Goal: Download file/media

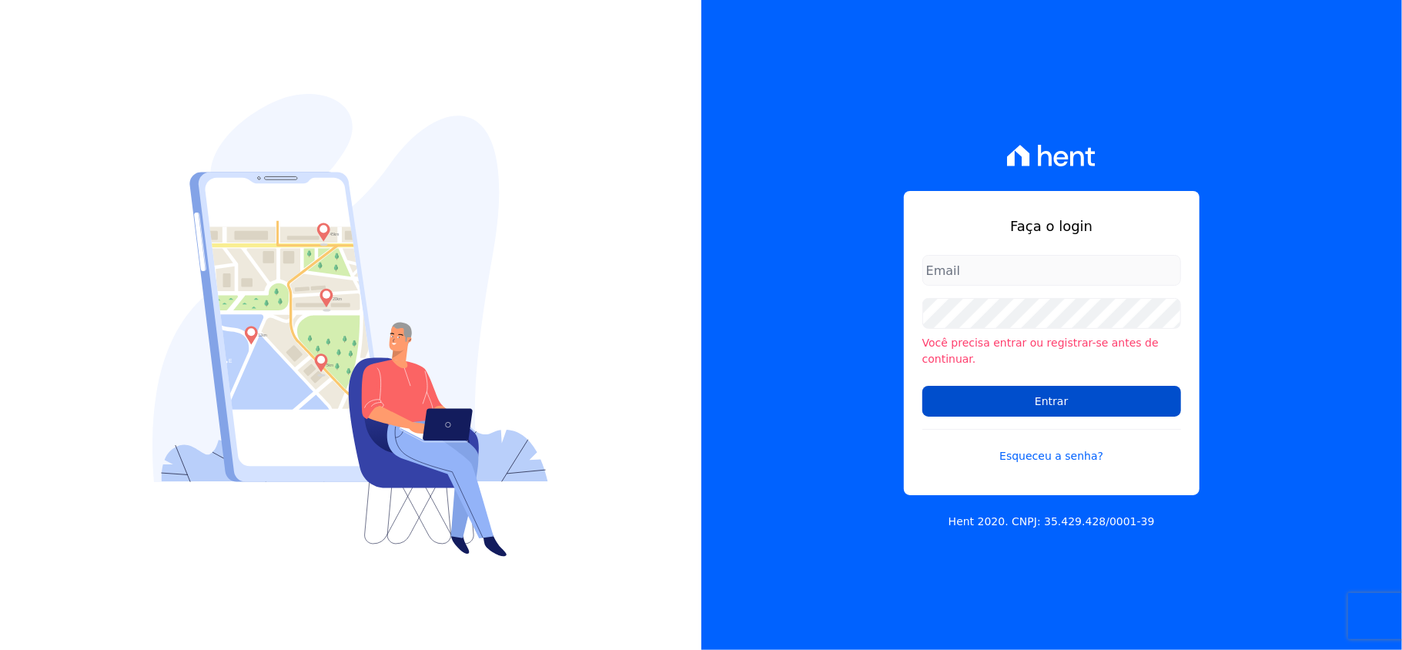
type input "valeempreendimentos@gmail.com"
click at [1020, 390] on input "Entrar" at bounding box center [1052, 401] width 259 height 31
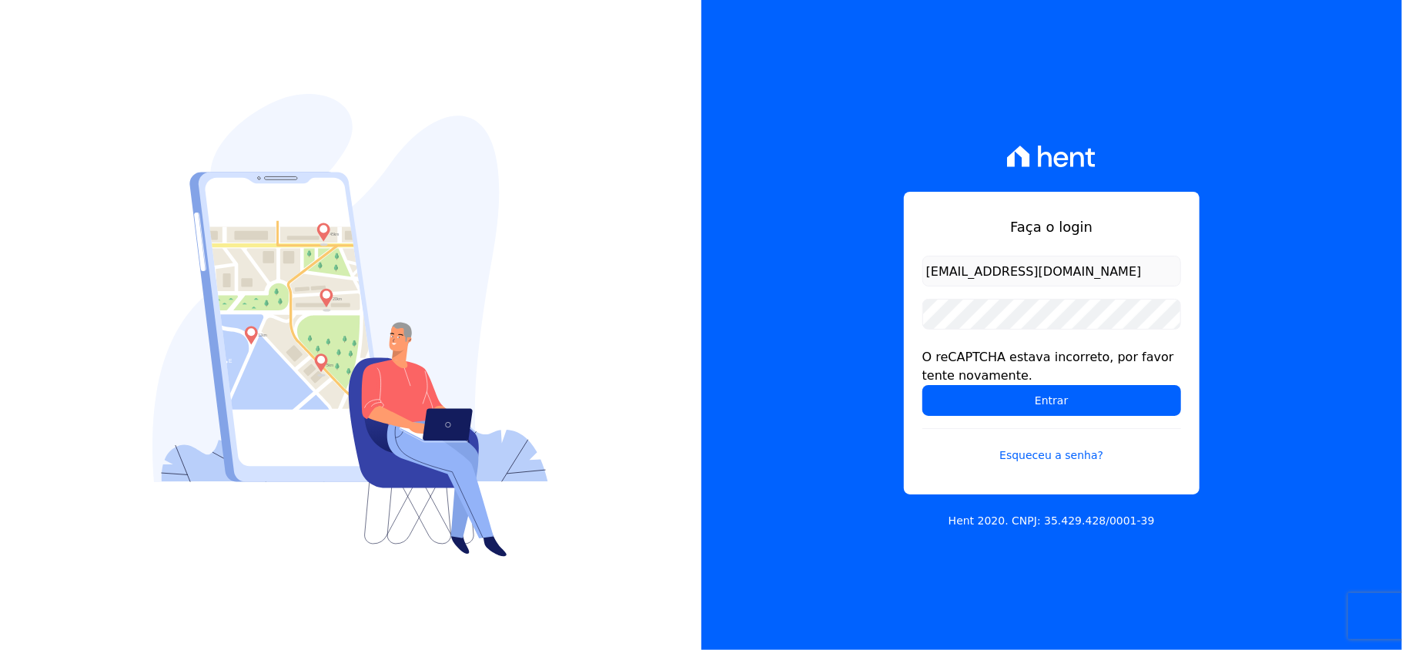
click at [1020, 390] on input "Entrar" at bounding box center [1052, 400] width 259 height 31
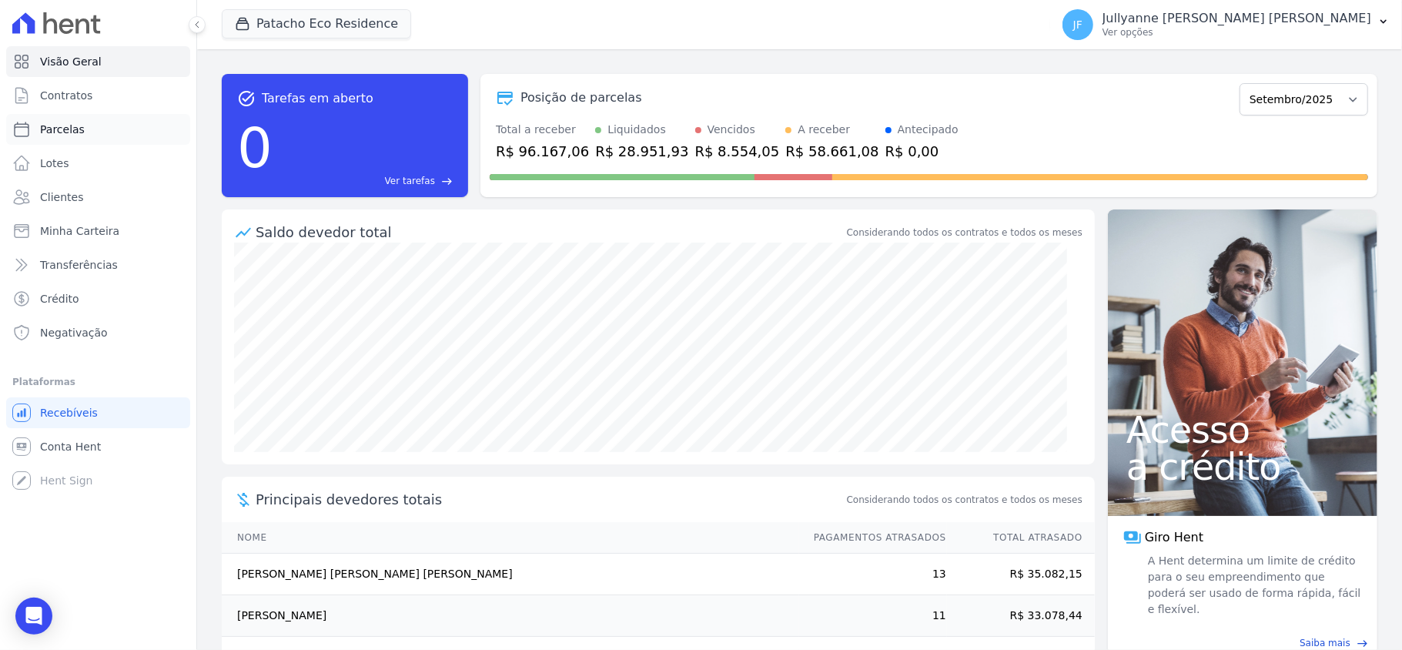
click at [59, 123] on span "Parcelas" at bounding box center [62, 129] width 45 height 15
select select
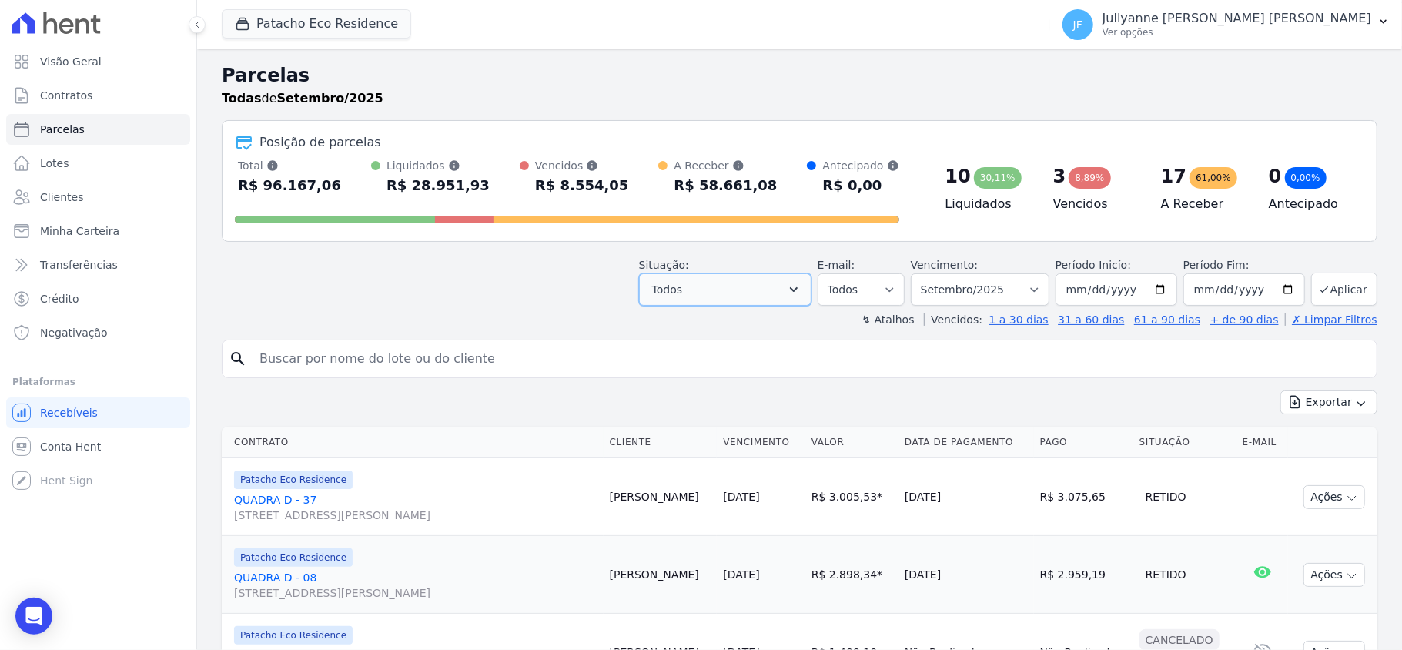
click at [706, 278] on button "Todos" at bounding box center [725, 289] width 173 height 32
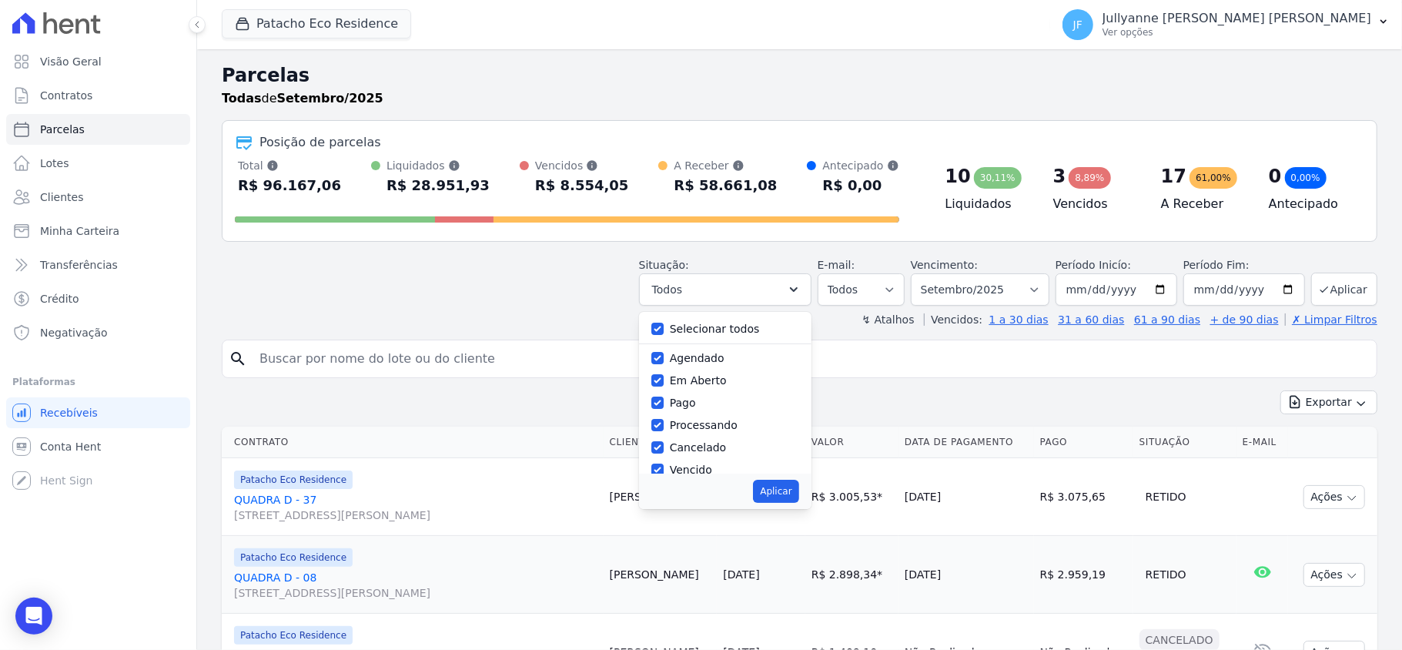
click at [705, 328] on label "Selecionar todos" at bounding box center [715, 329] width 90 height 12
click at [664, 328] on input "Selecionar todos" at bounding box center [658, 329] width 12 height 12
checkbox input "false"
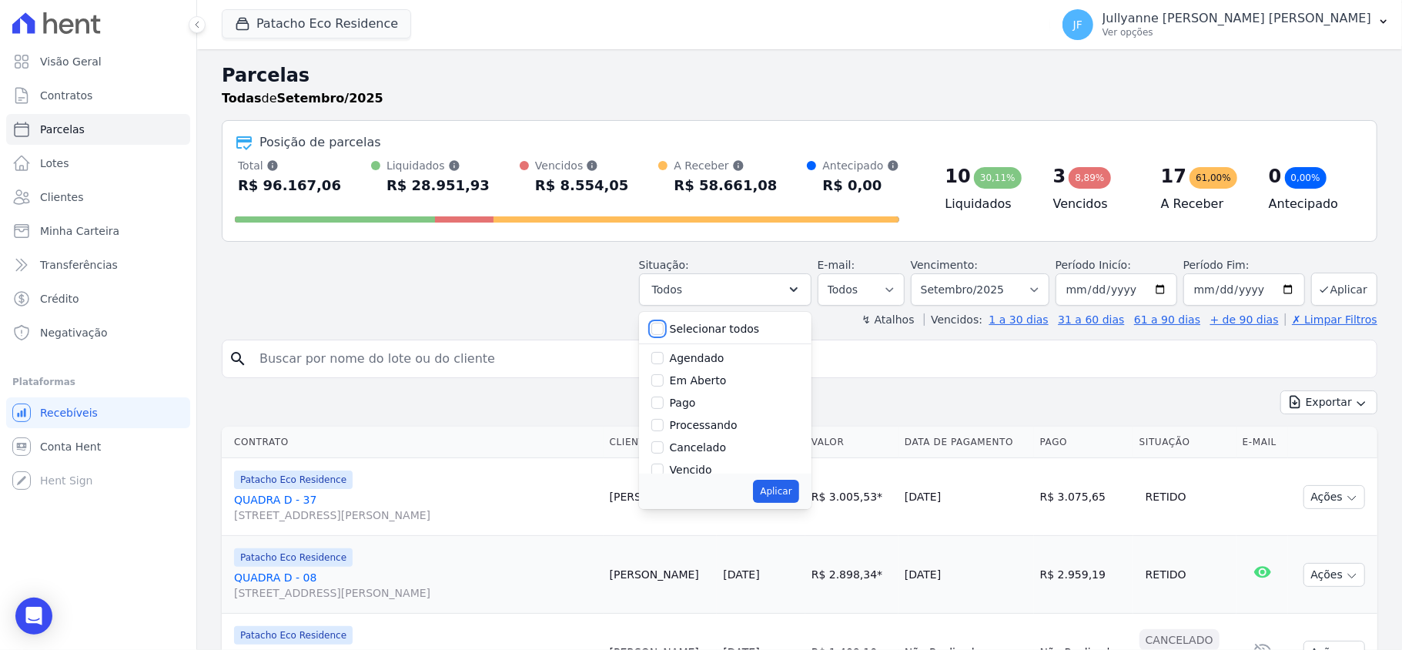
checkbox input "false"
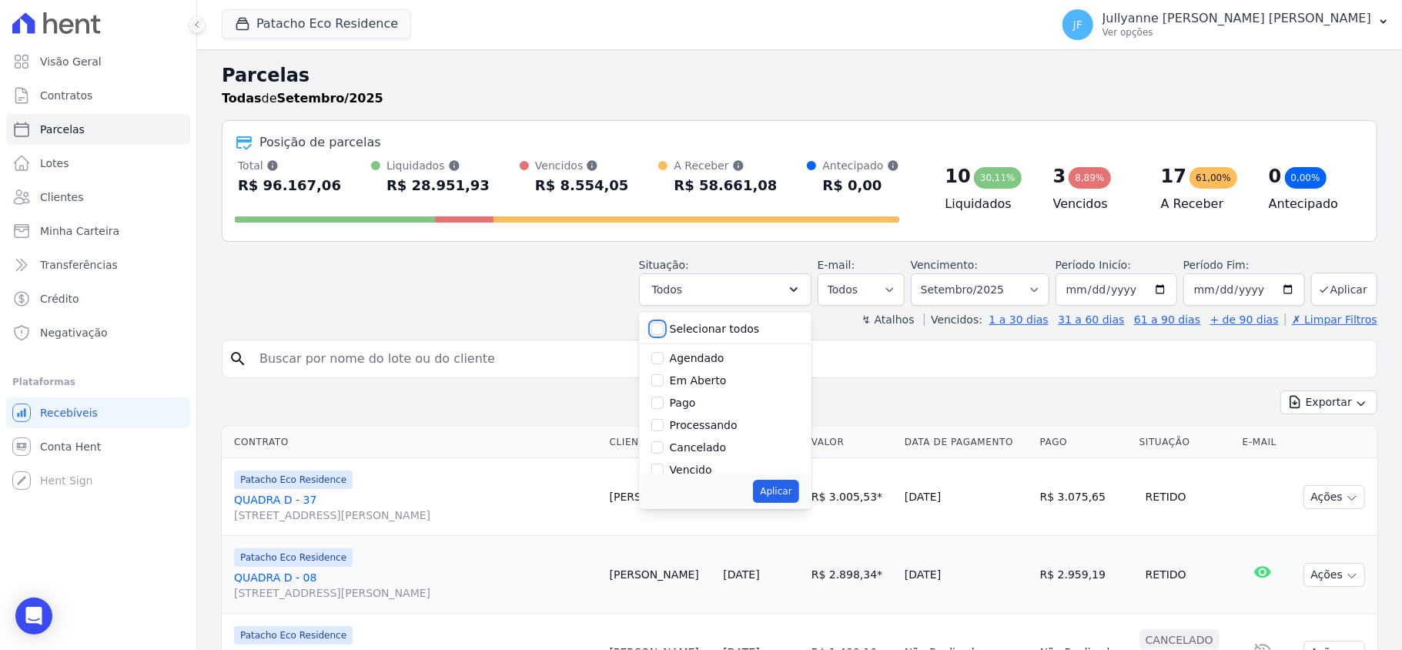
checkbox input "false"
click at [698, 474] on div "Aplicar" at bounding box center [725, 491] width 173 height 35
click at [697, 467] on label "Vencido" at bounding box center [691, 470] width 42 height 12
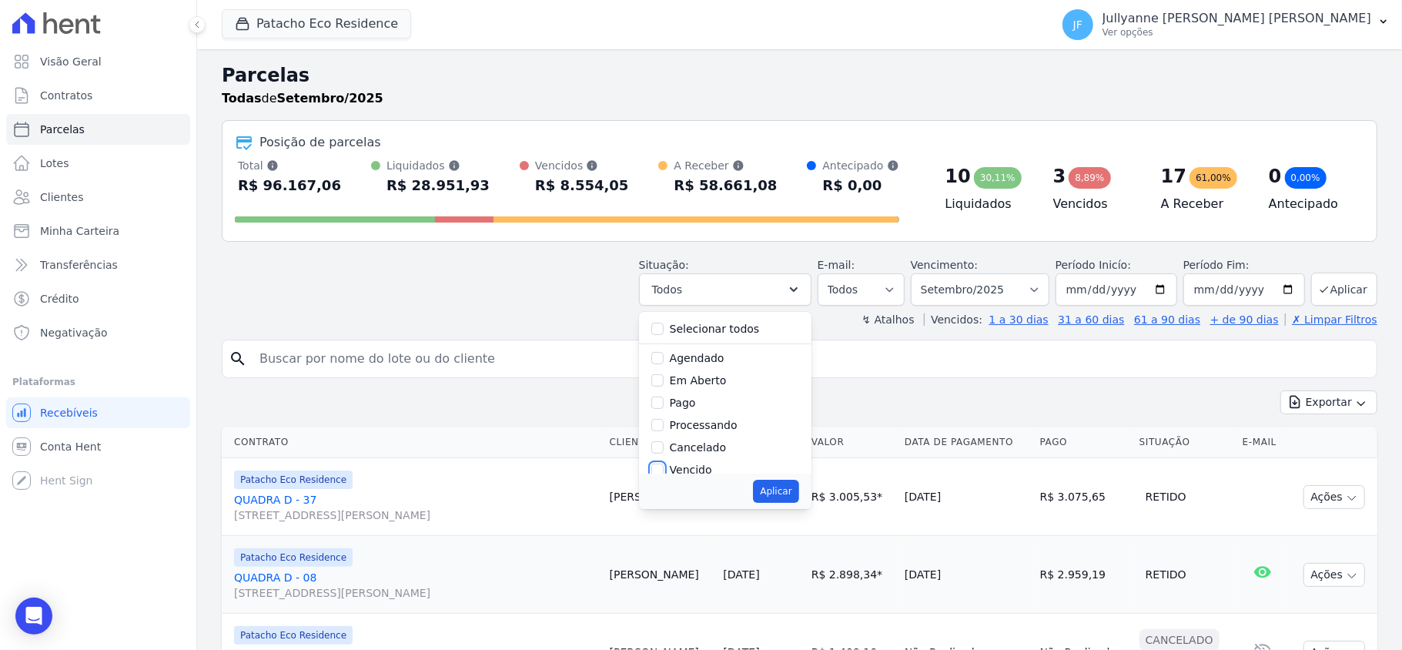
click at [664, 467] on input "Vencido" at bounding box center [658, 470] width 12 height 12
checkbox input "true"
click at [773, 496] on button "Aplicar" at bounding box center [775, 491] width 45 height 23
select select "overdue"
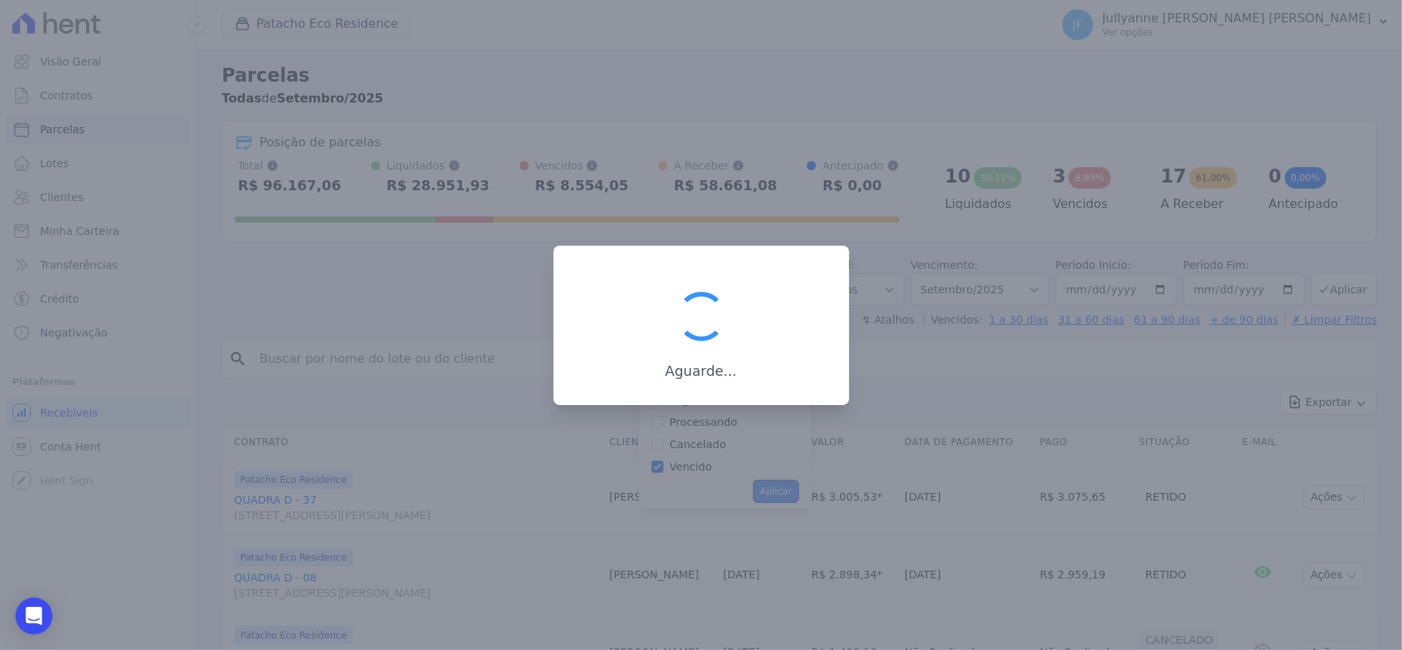
scroll to position [28, 0]
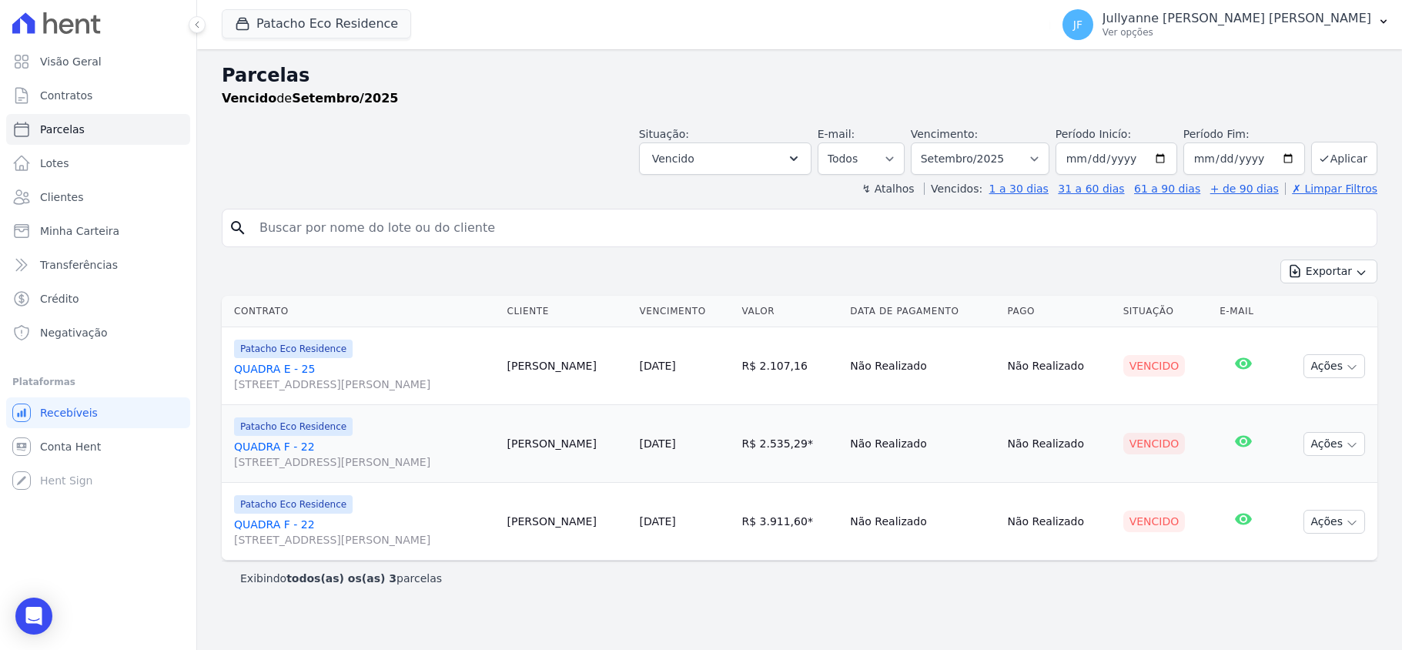
select select
click at [81, 290] on link "Crédito" at bounding box center [98, 298] width 184 height 31
click at [59, 290] on link "Crédito" at bounding box center [98, 298] width 184 height 31
click at [60, 300] on span "Crédito" at bounding box center [59, 298] width 39 height 15
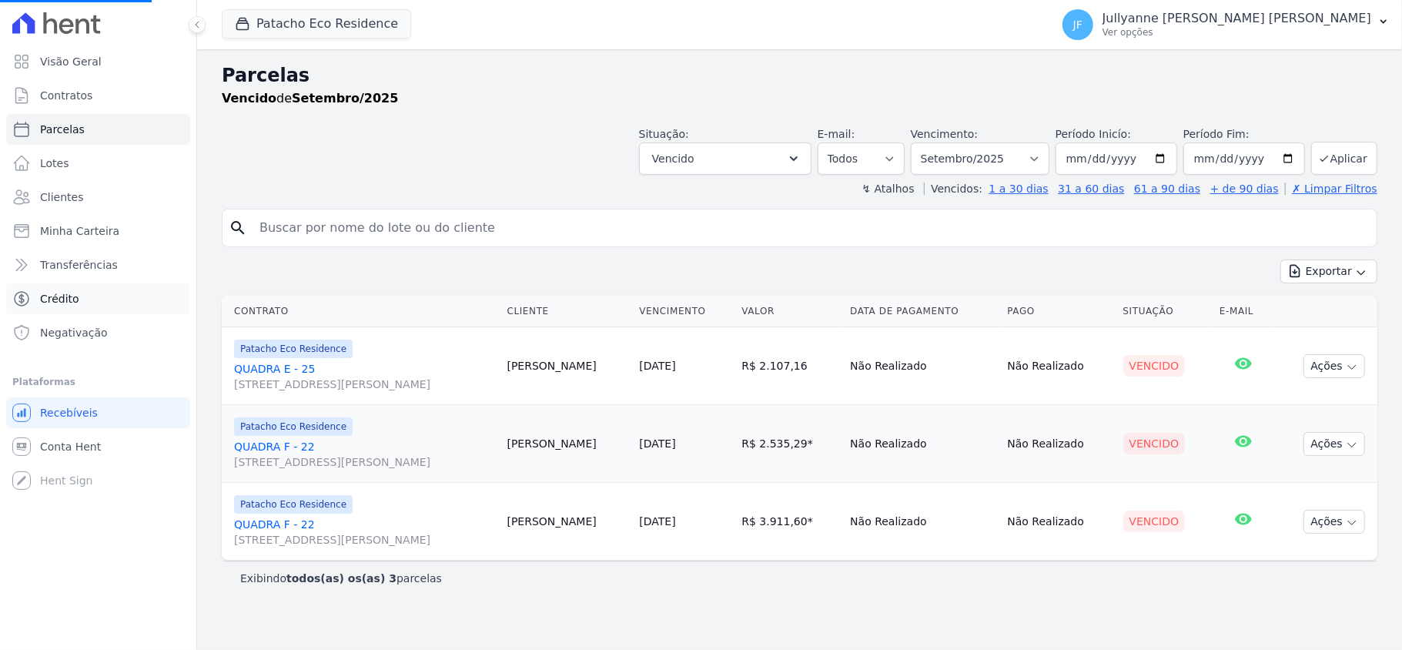
click at [60, 300] on span "Crédito" at bounding box center [59, 298] width 39 height 15
click at [62, 300] on span "Crédito" at bounding box center [59, 298] width 39 height 15
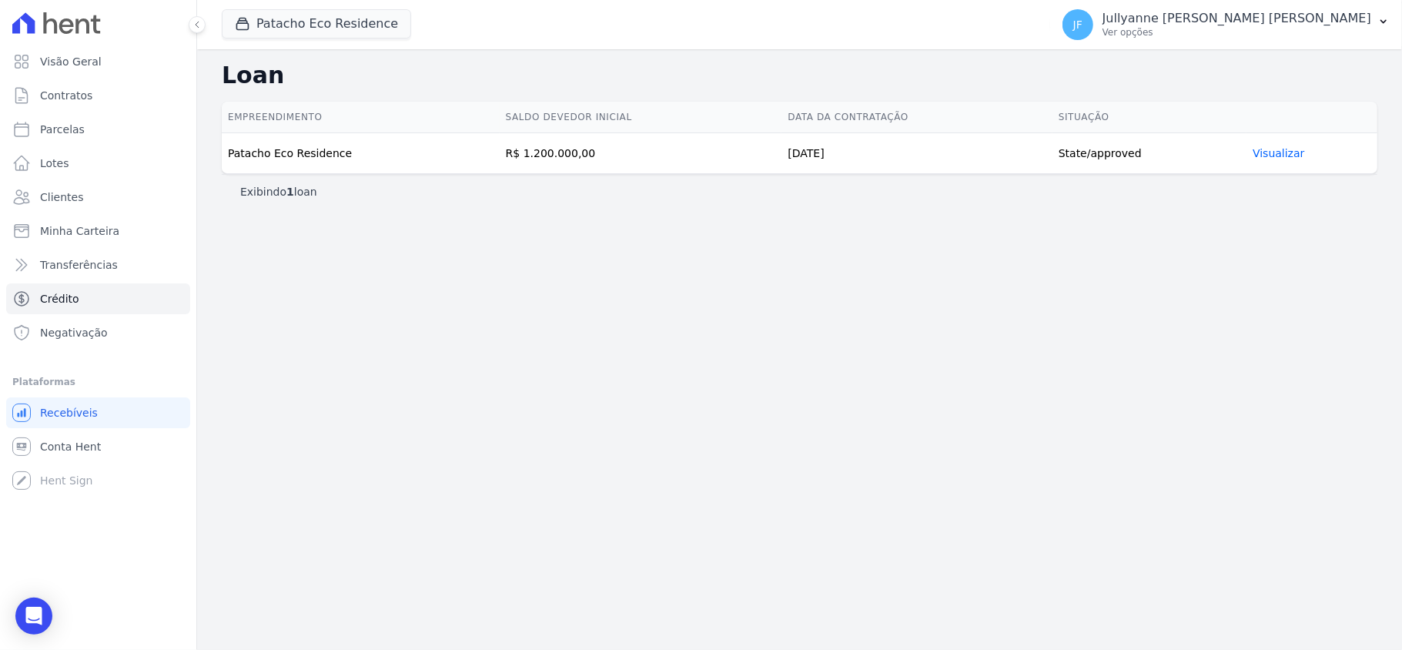
click at [1272, 154] on link "Visualizar" at bounding box center [1279, 153] width 52 height 12
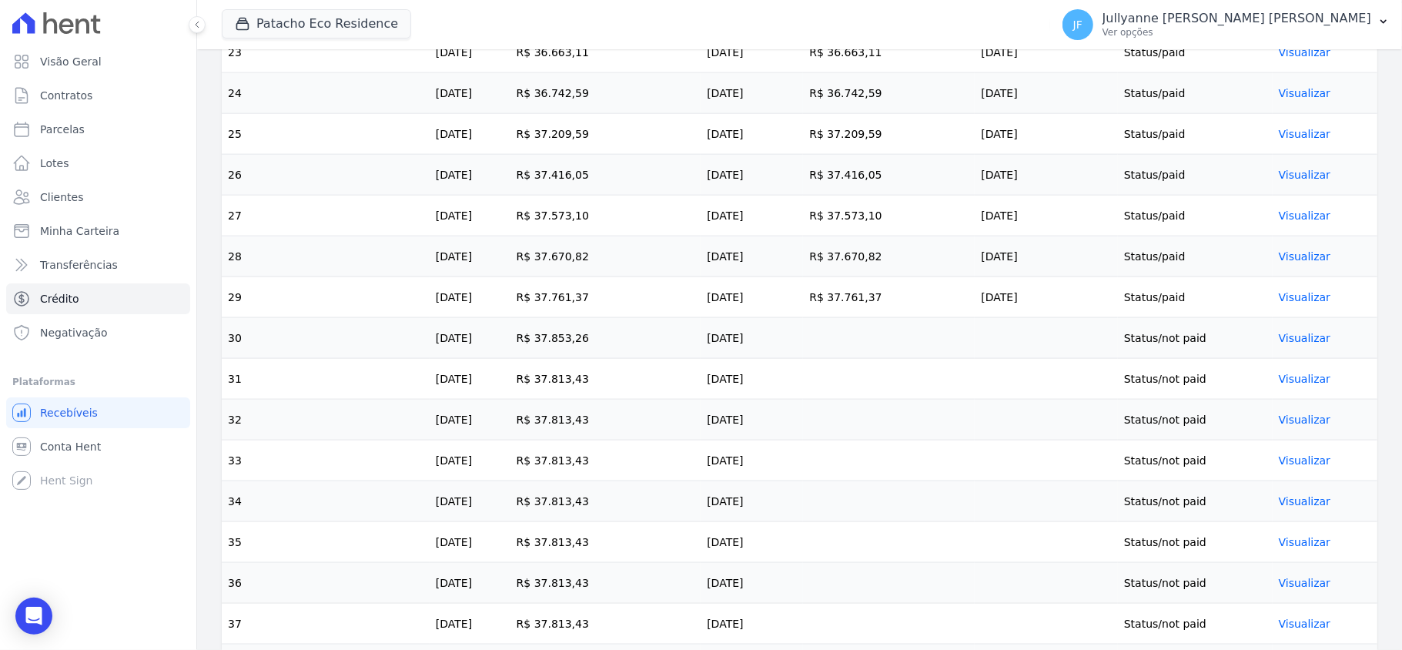
scroll to position [1437, 0]
click at [1295, 343] on link "Visualizar" at bounding box center [1305, 337] width 52 height 12
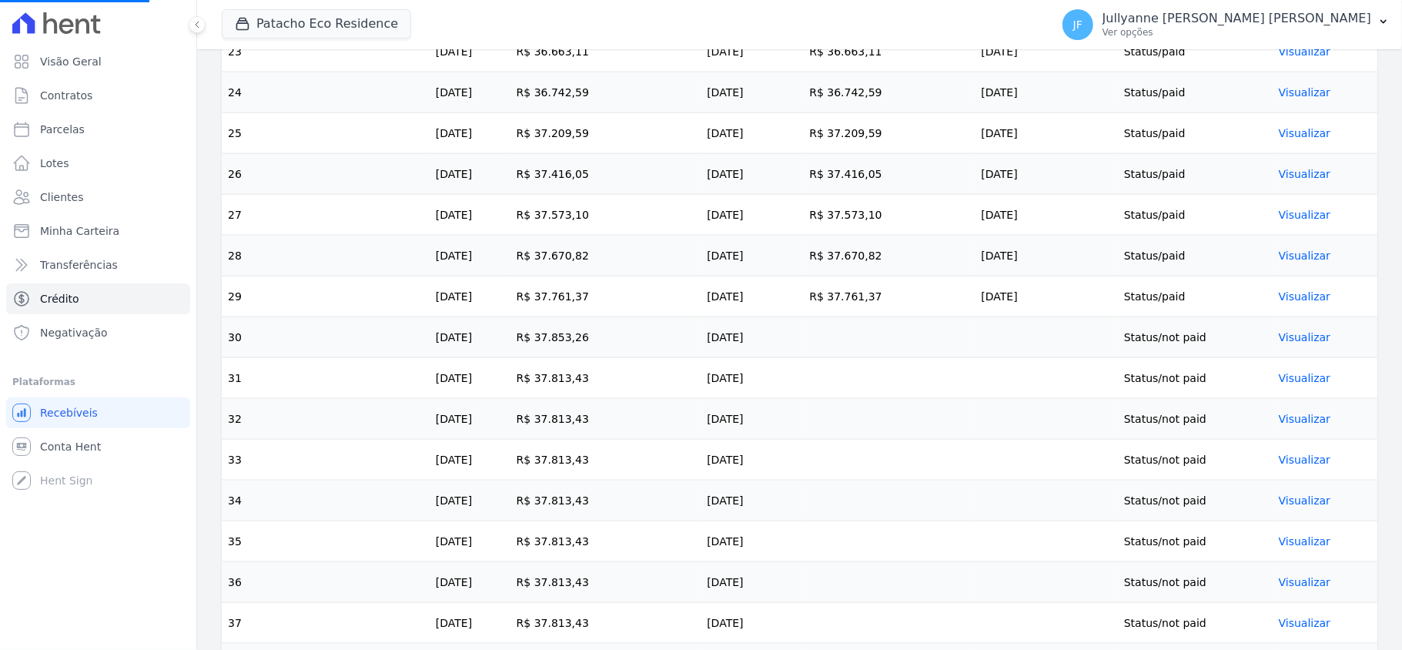
click at [1295, 343] on link "Visualizar" at bounding box center [1305, 337] width 52 height 12
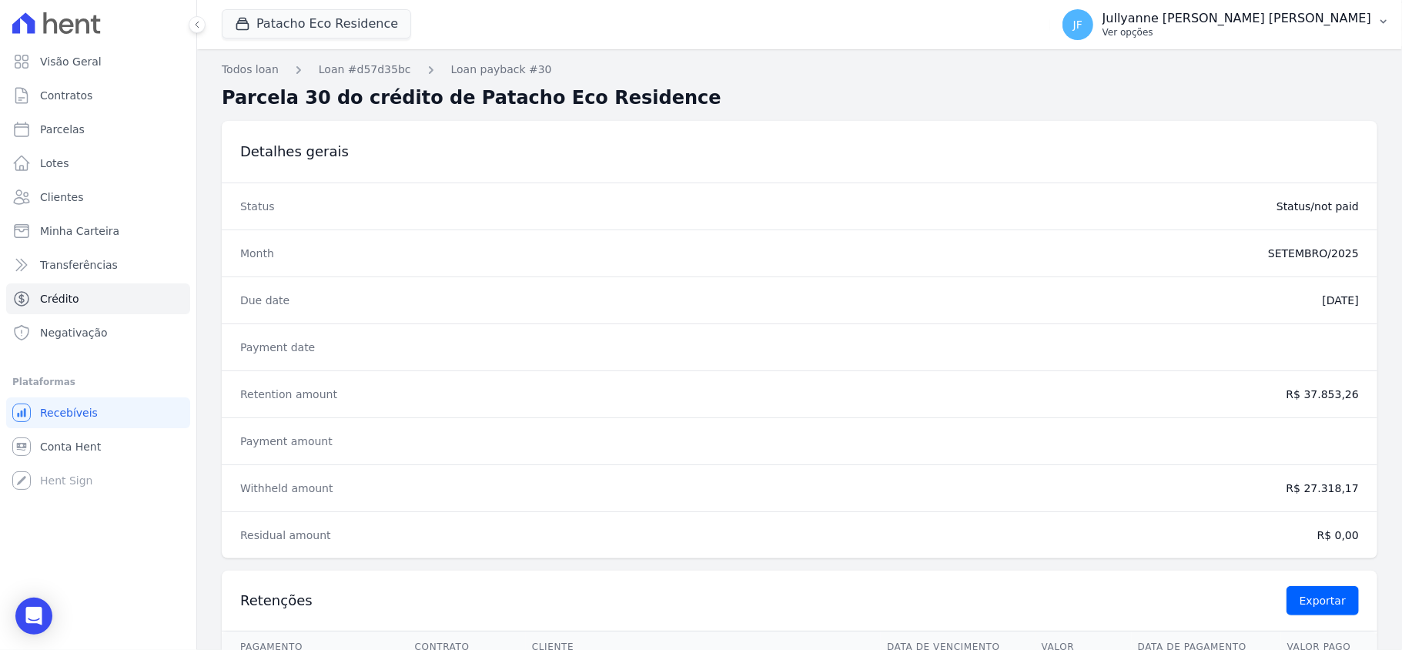
click at [1379, 26] on icon "button" at bounding box center [1384, 21] width 12 height 12
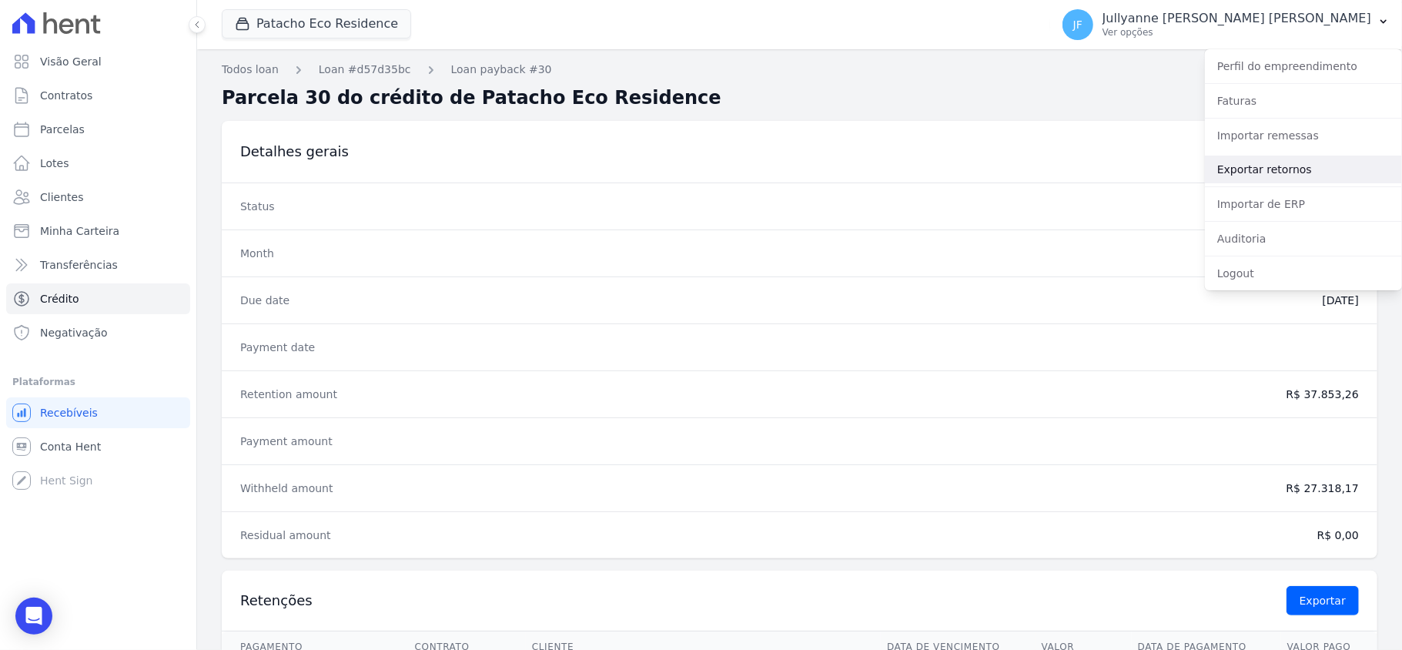
click at [1270, 160] on link "Exportar retornos" at bounding box center [1303, 170] width 197 height 28
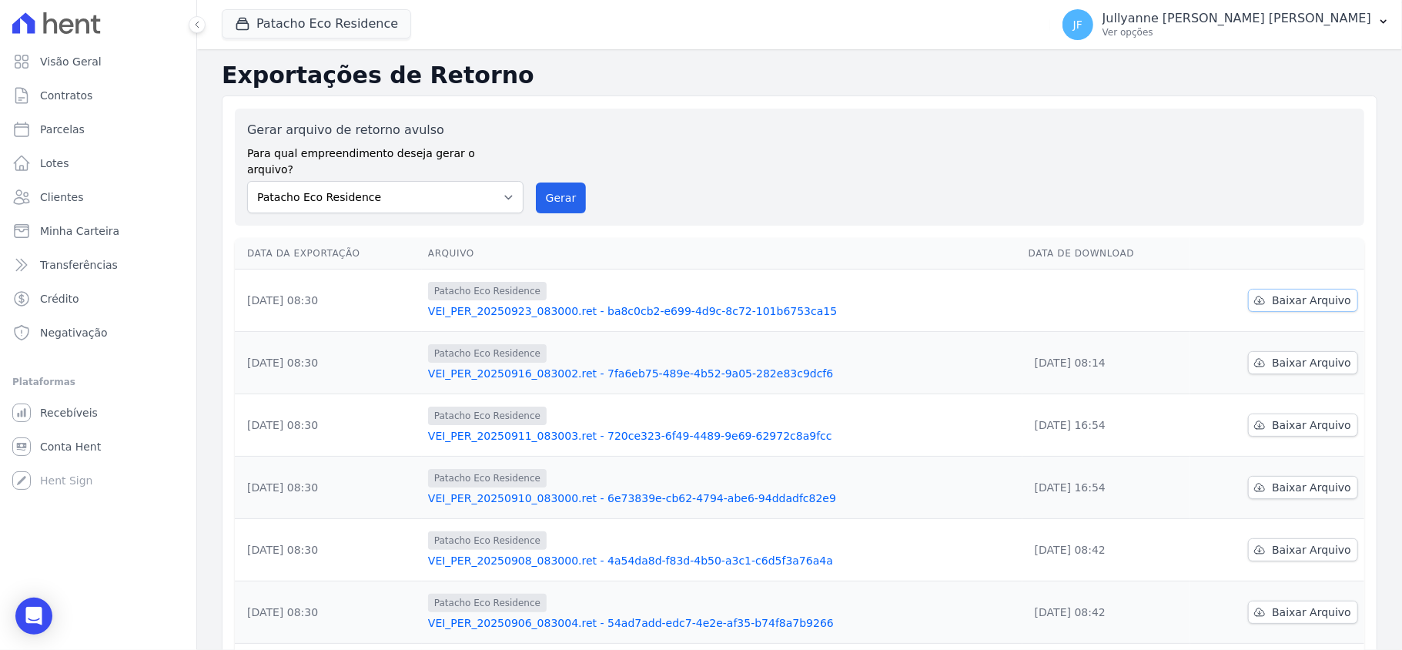
click at [1310, 293] on span "Baixar Arquivo" at bounding box center [1311, 300] width 79 height 15
